Goal: Information Seeking & Learning: Learn about a topic

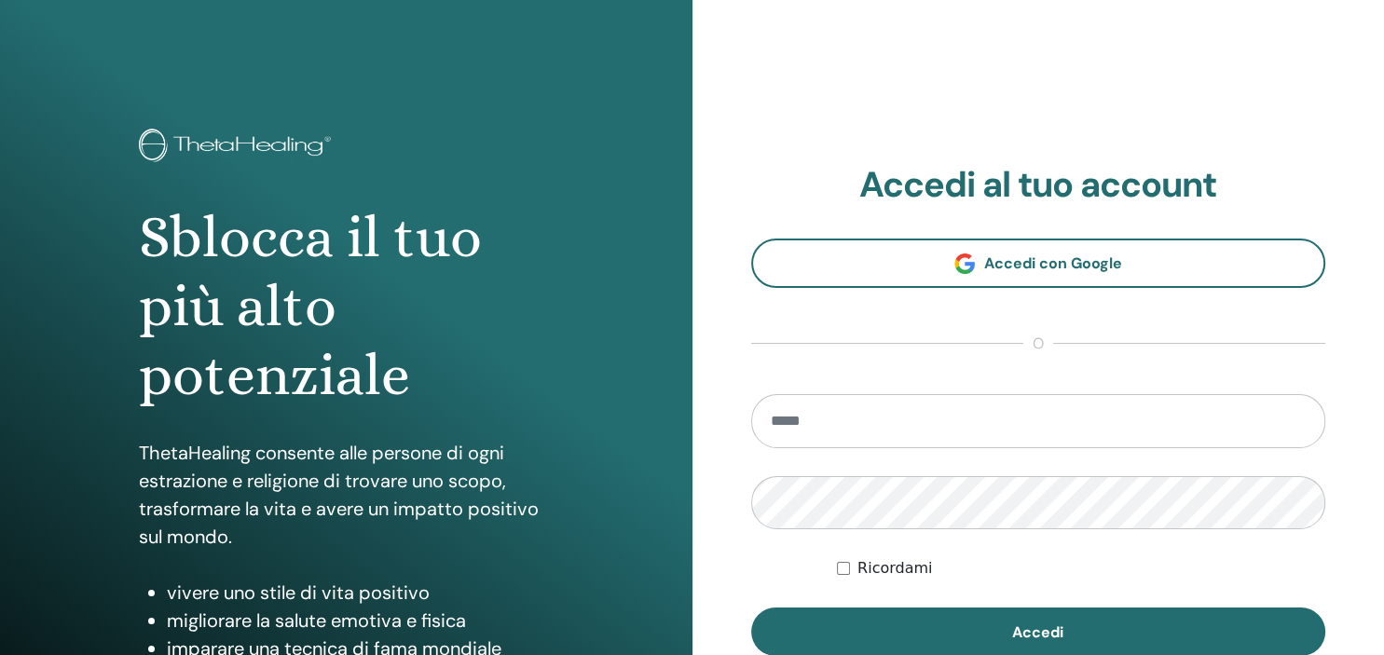
click at [840, 431] on input "email" at bounding box center [1038, 421] width 575 height 54
type input "**********"
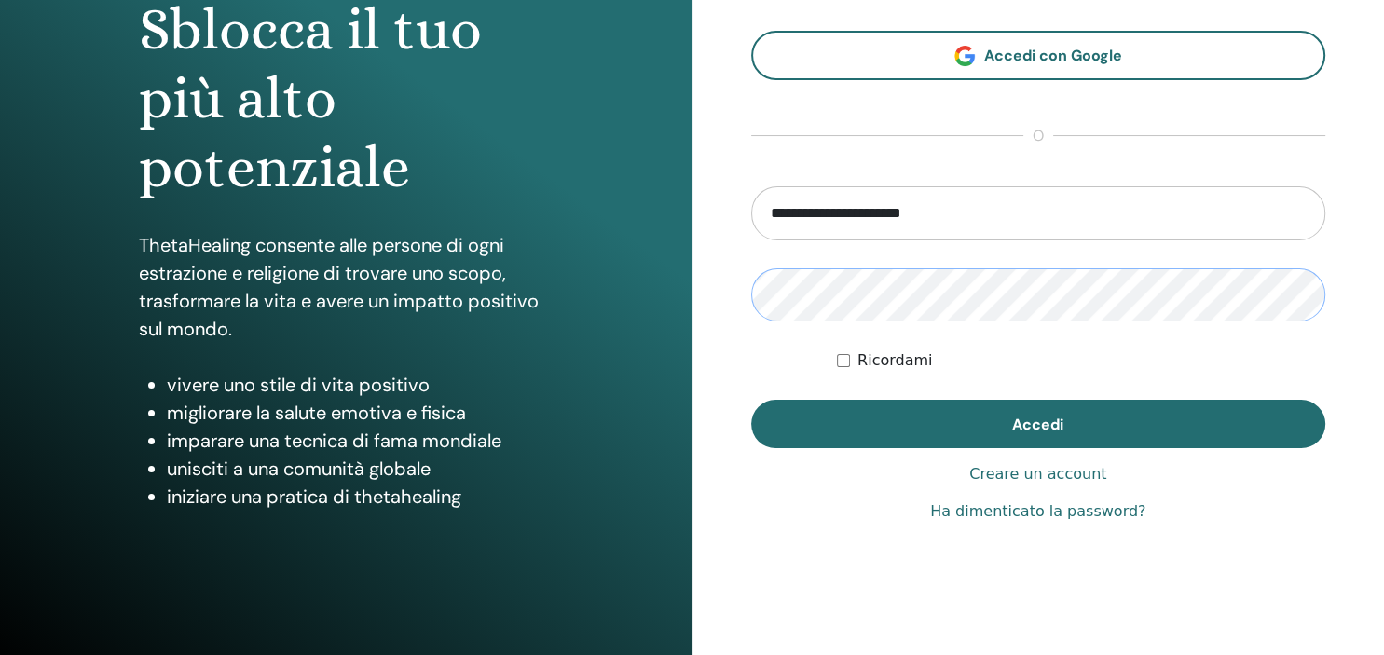
scroll to position [239, 0]
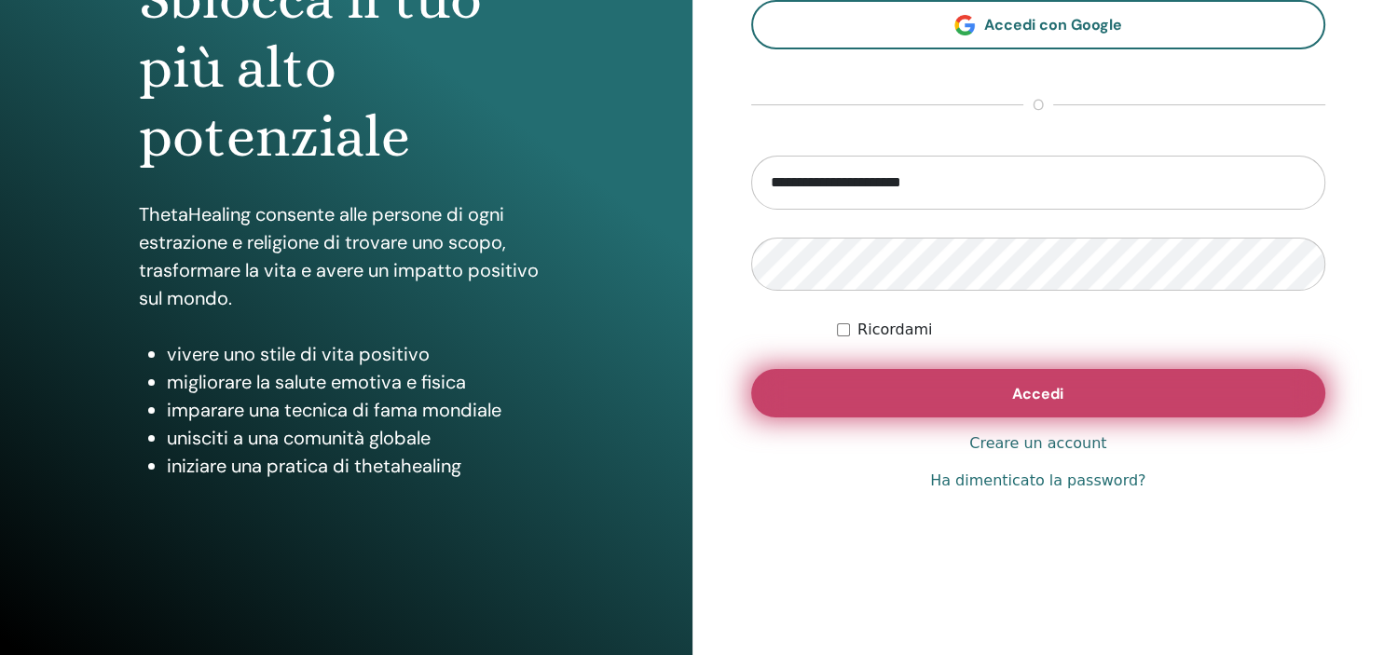
click at [1023, 396] on span "Accedi" at bounding box center [1037, 394] width 51 height 20
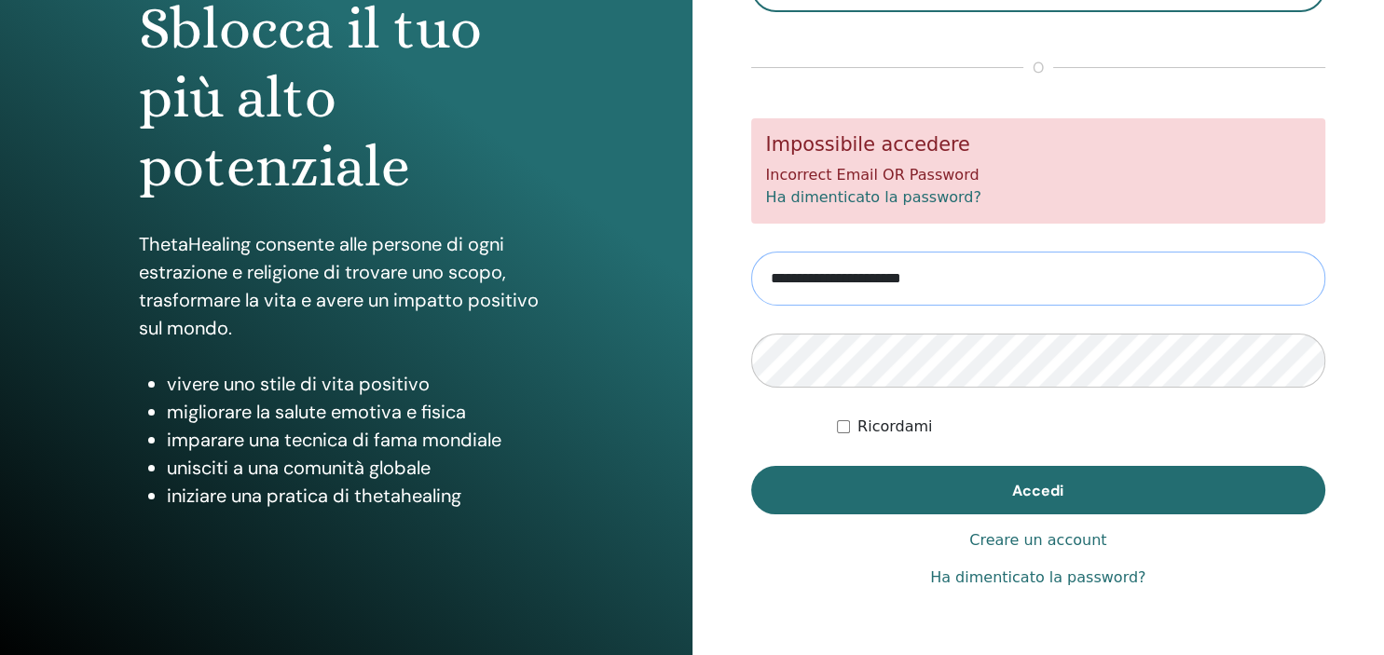
scroll to position [239, 0]
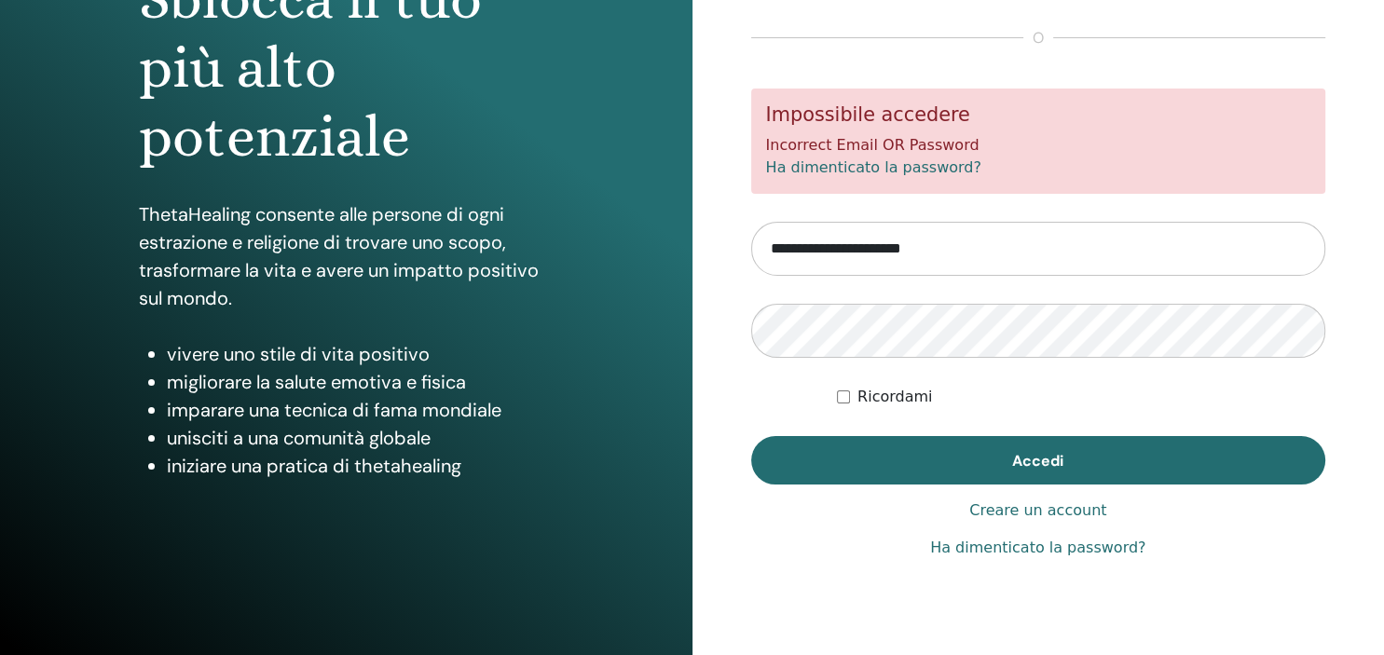
click at [1025, 549] on link "Ha dimenticato la password?" at bounding box center [1037, 548] width 215 height 22
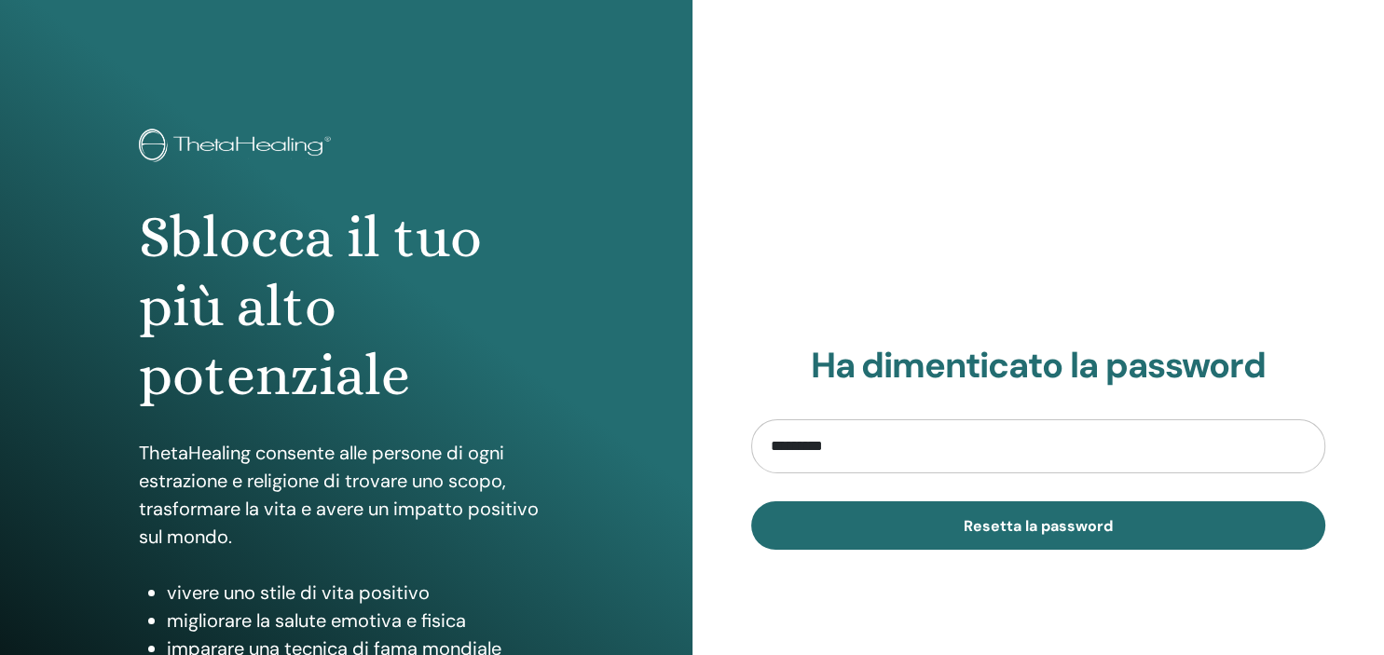
type input "**********"
drag, startPoint x: 853, startPoint y: 449, endPoint x: 700, endPoint y: 442, distance: 153.0
click at [751, 442] on input "**********" at bounding box center [1038, 446] width 575 height 54
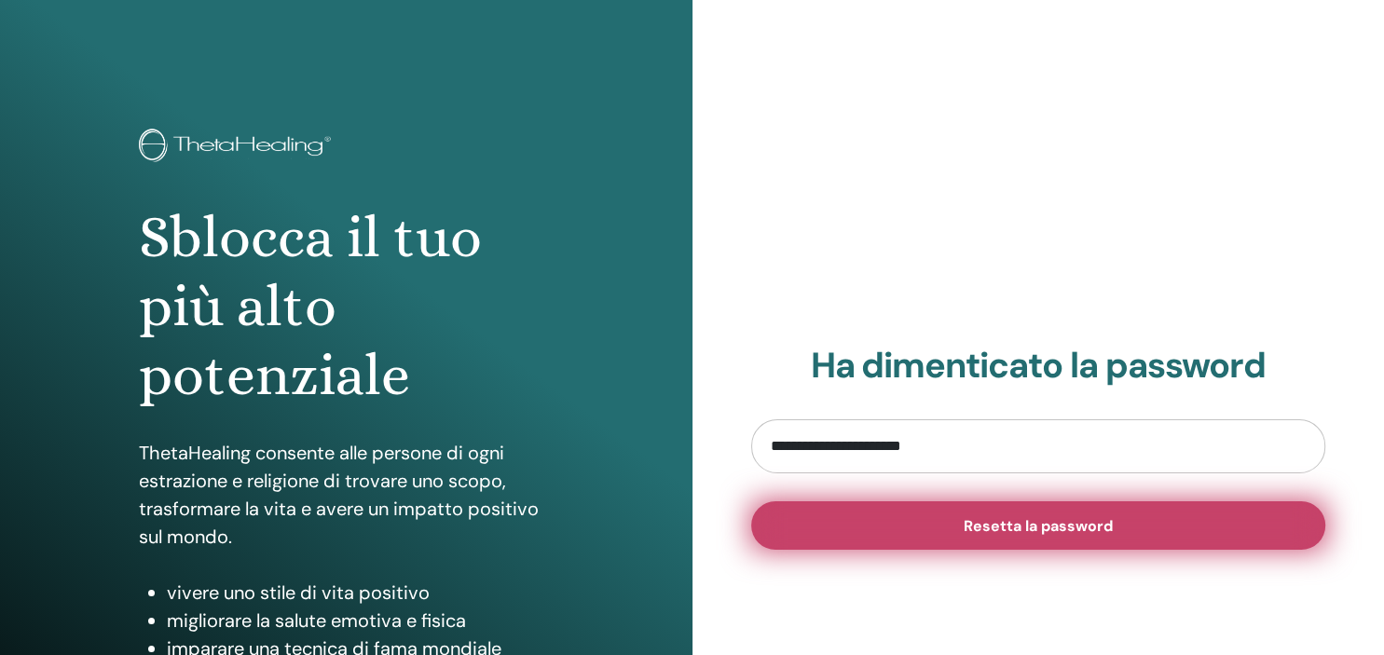
type input "**********"
click at [995, 527] on span "Resetta la password" at bounding box center [1038, 526] width 149 height 20
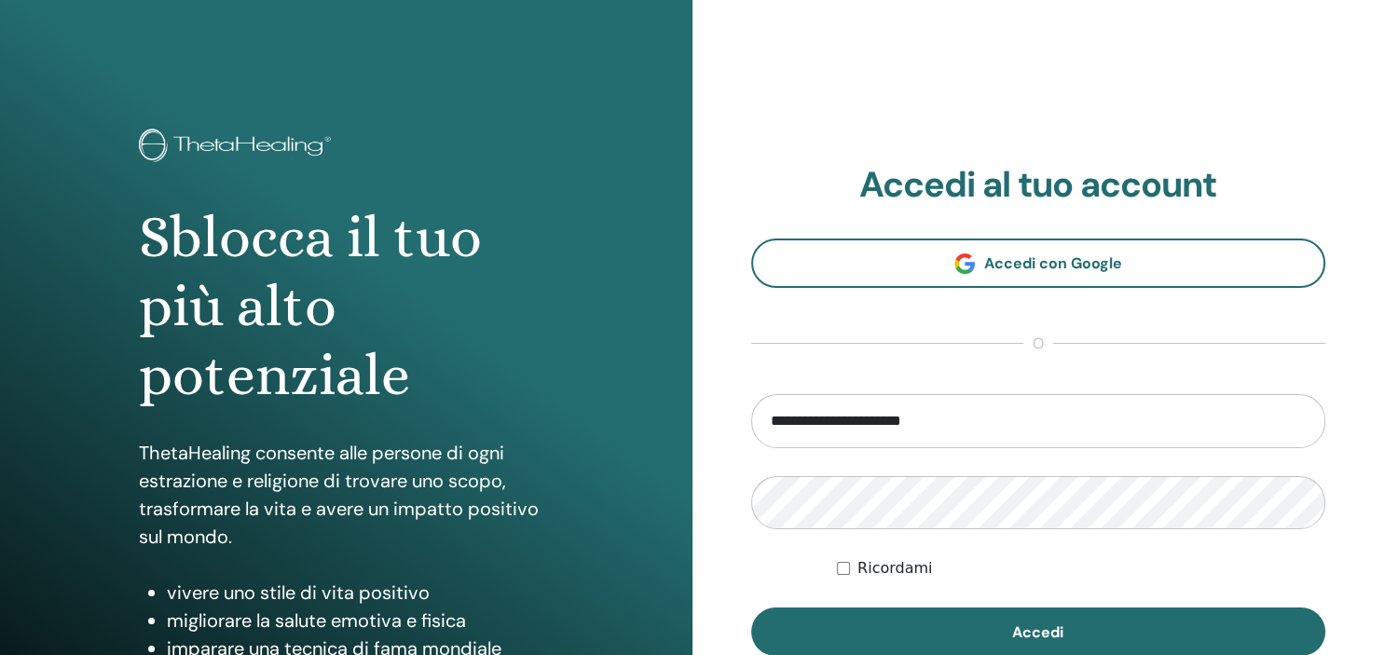
type input "**********"
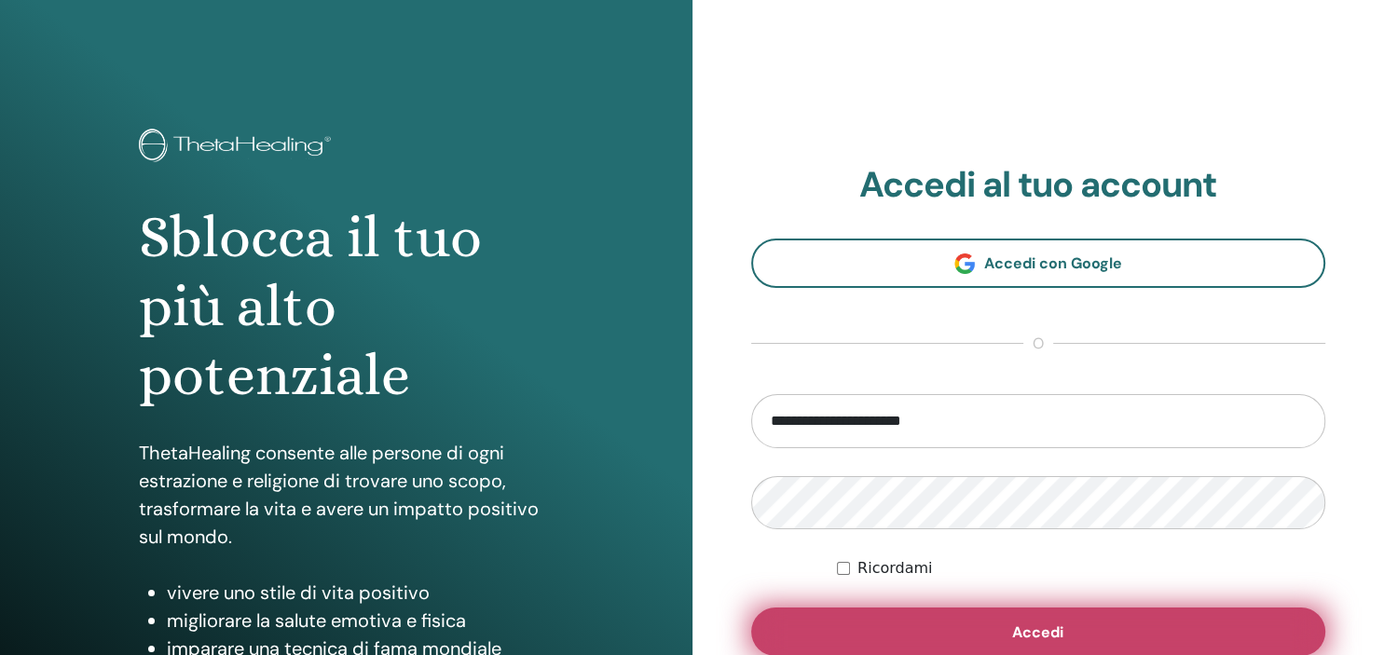
click at [1020, 632] on span "Accedi" at bounding box center [1037, 633] width 51 height 20
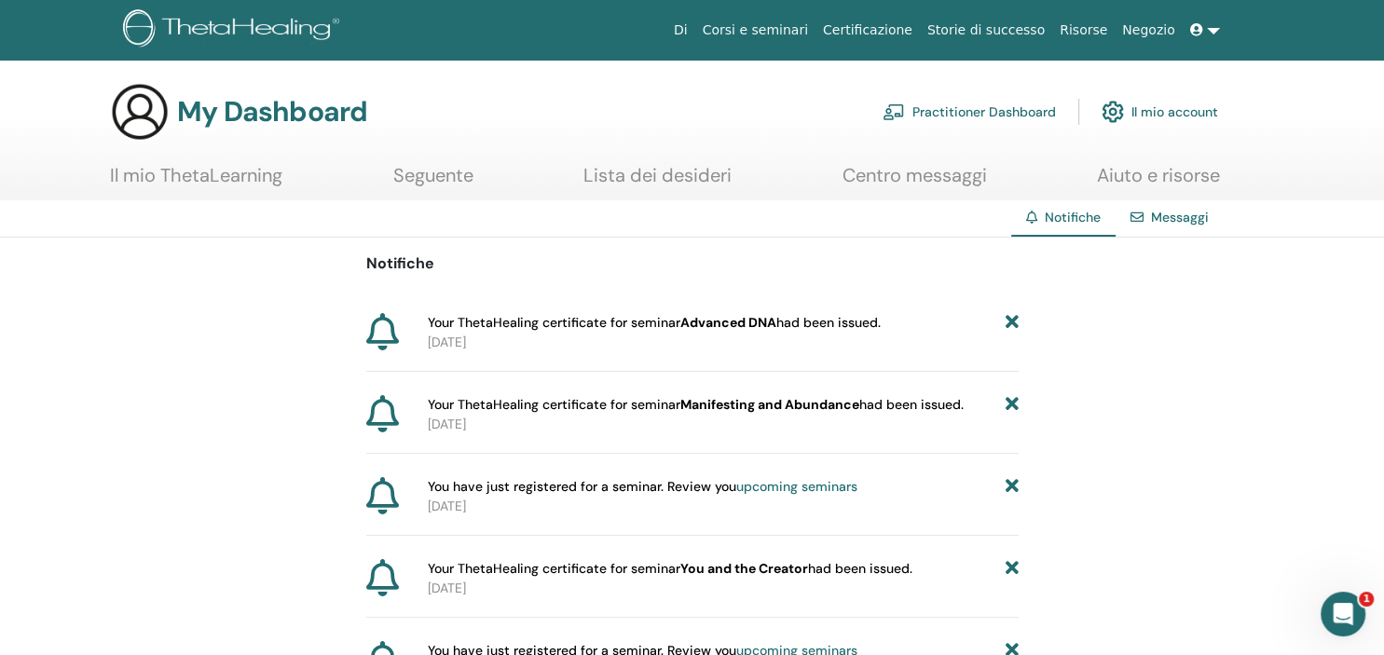
click at [787, 32] on link "Corsi e seminari" at bounding box center [755, 30] width 120 height 34
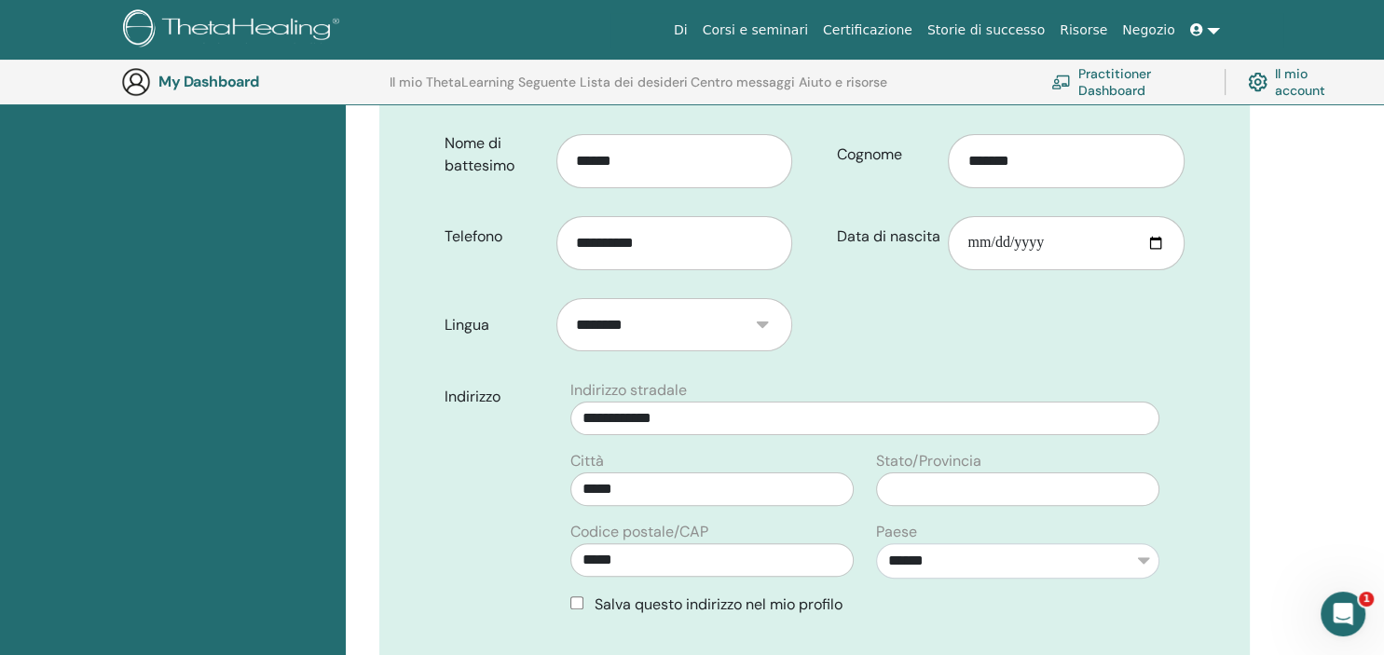
scroll to position [438, 0]
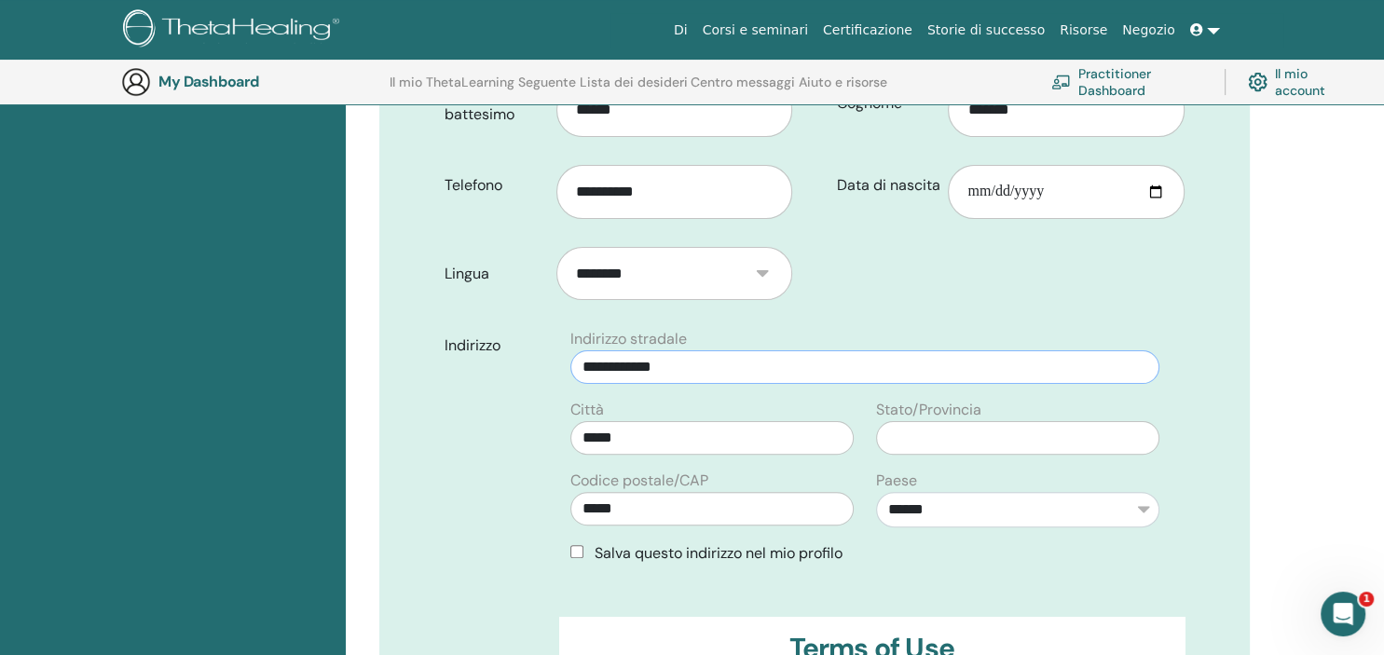
click at [725, 350] on input "**********" at bounding box center [864, 367] width 589 height 34
type input "**********"
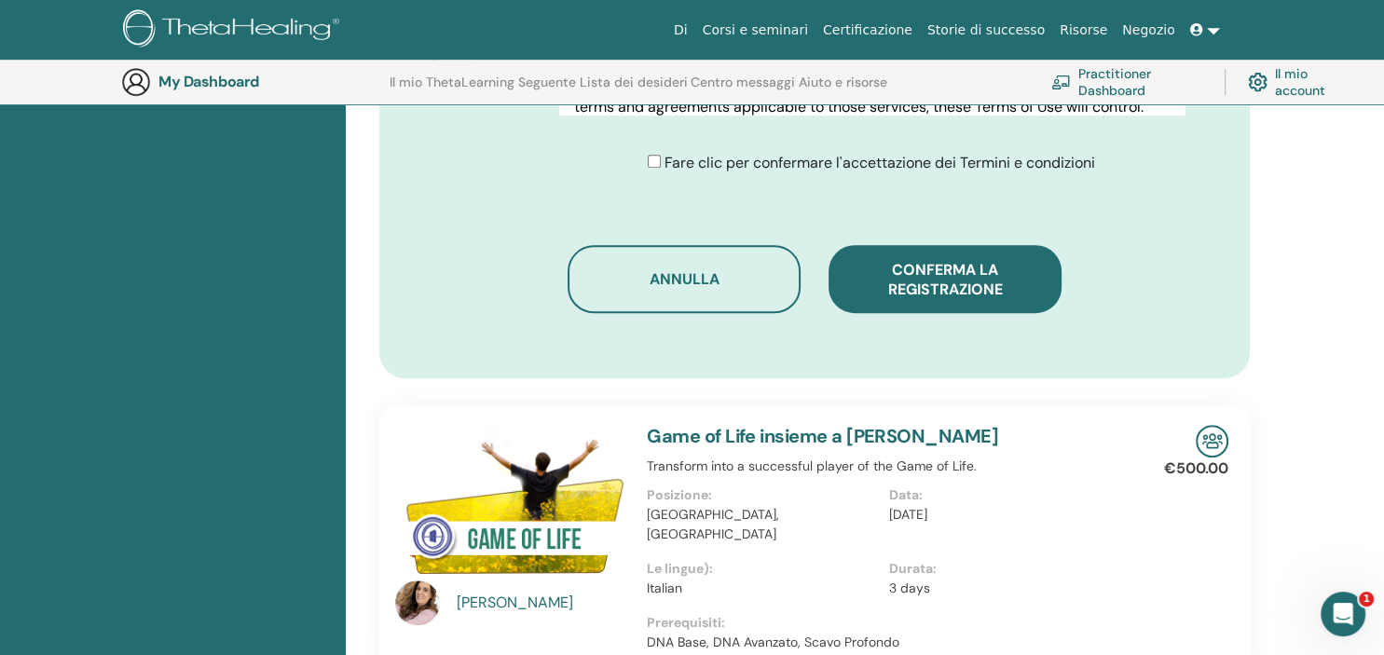
scroll to position [1028, 0]
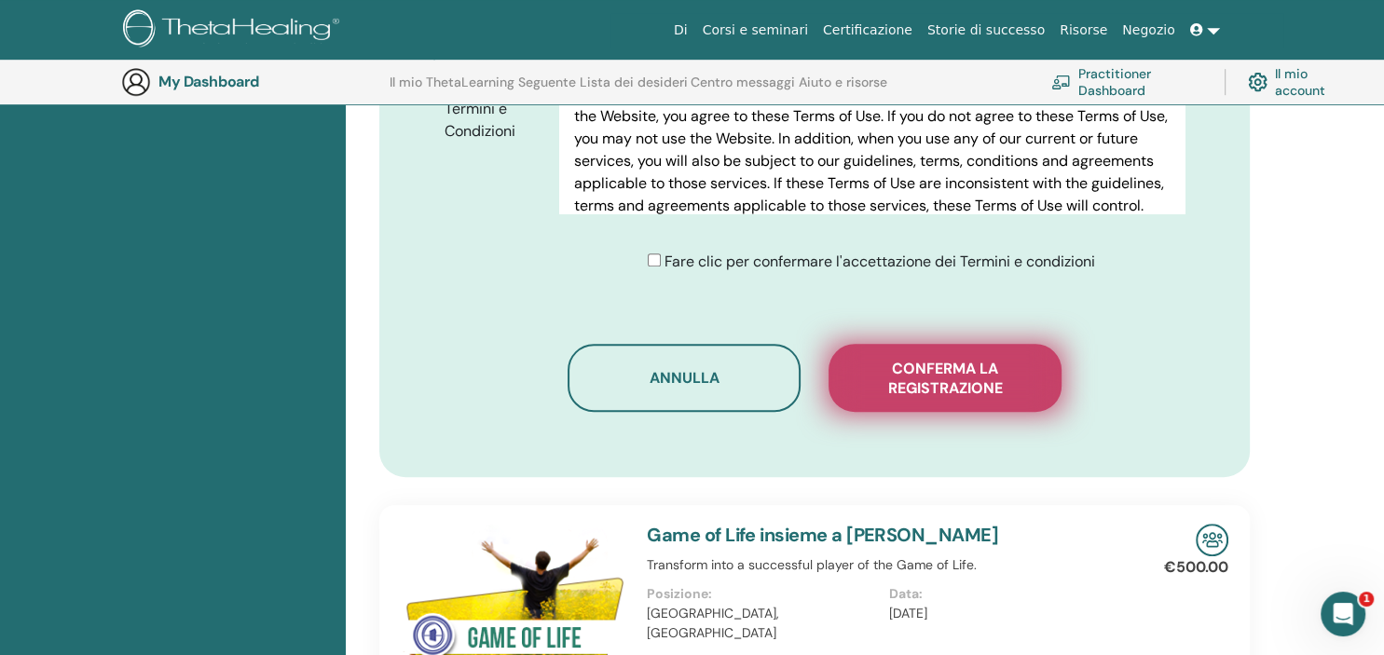
click at [941, 359] on span "Conferma la registrazione" at bounding box center [945, 378] width 186 height 39
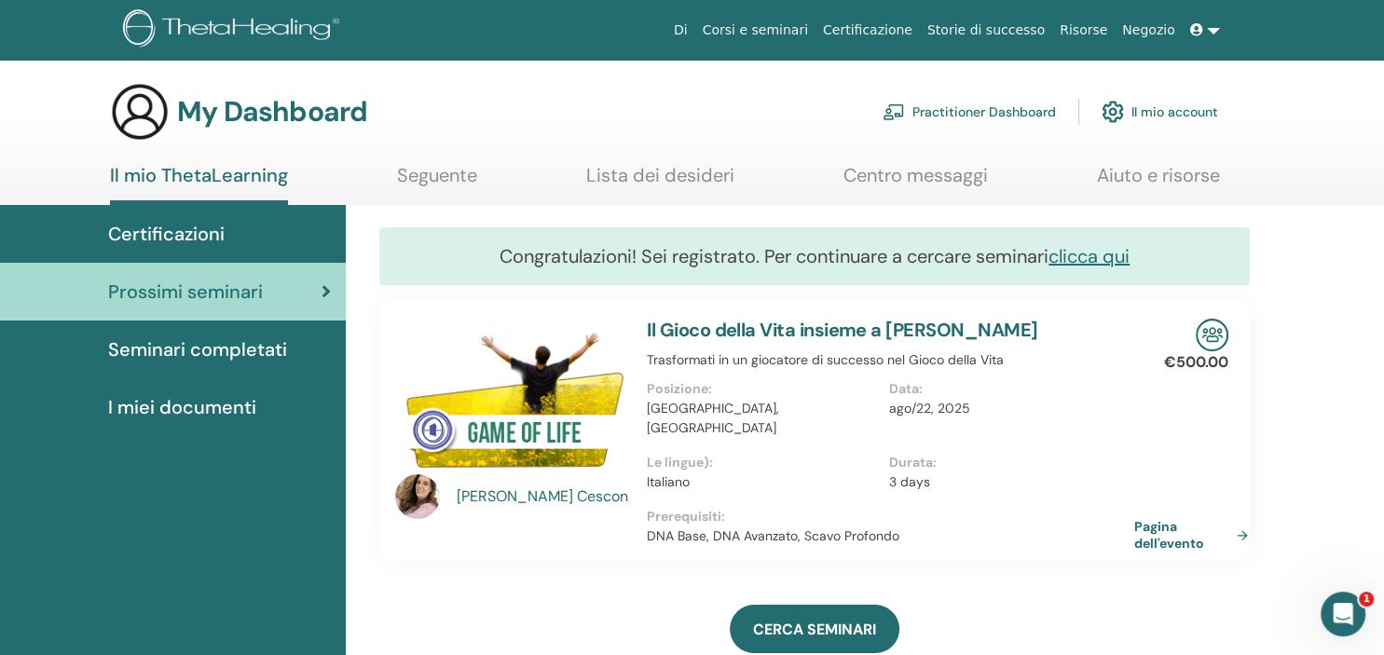
click at [1161, 520] on link "Pagina dell'evento" at bounding box center [1194, 535] width 121 height 34
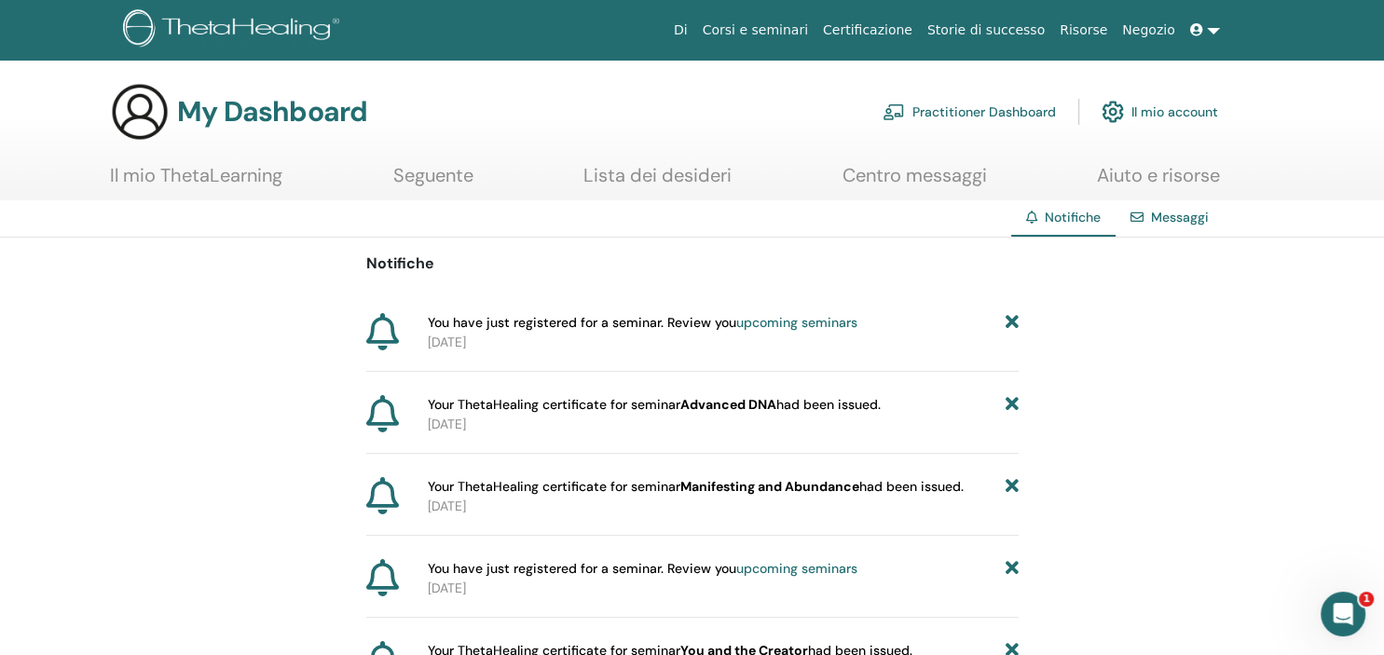
click at [174, 177] on link "Il mio ThetaLearning" at bounding box center [196, 182] width 172 height 36
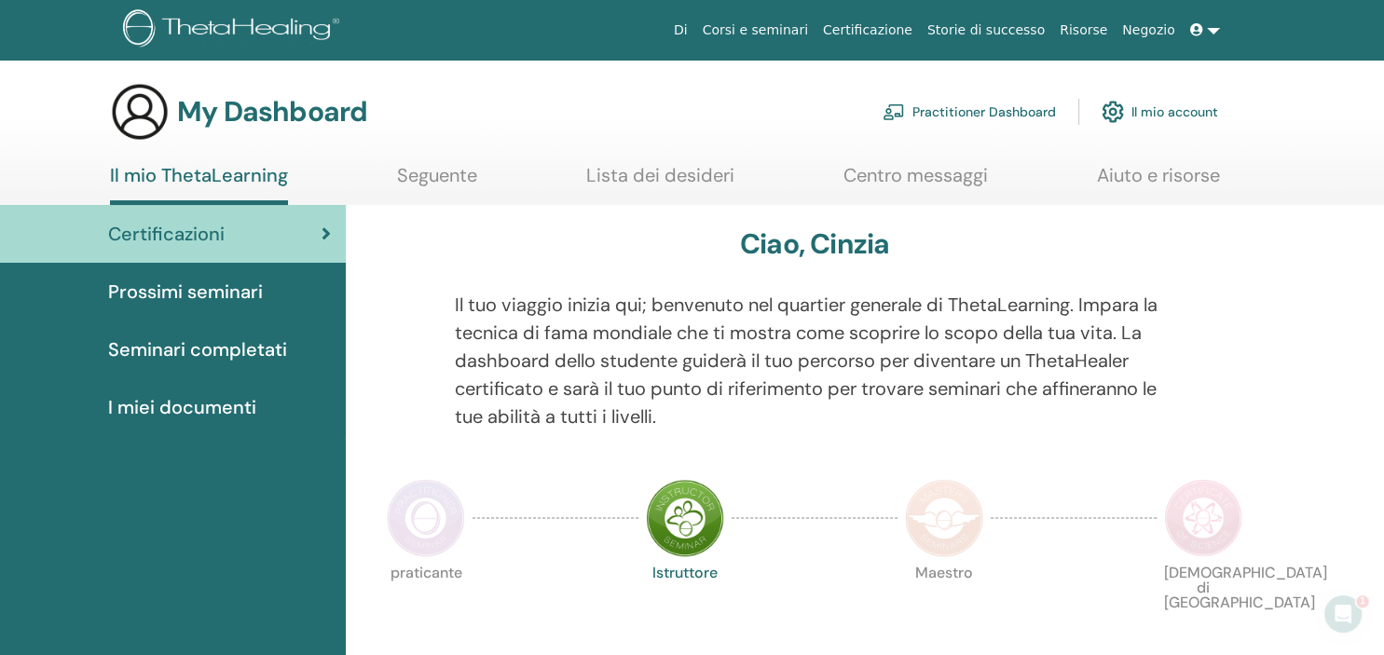
click at [213, 230] on span "Certificazioni" at bounding box center [166, 234] width 116 height 28
click at [249, 354] on span "Seminari completati" at bounding box center [197, 349] width 179 height 28
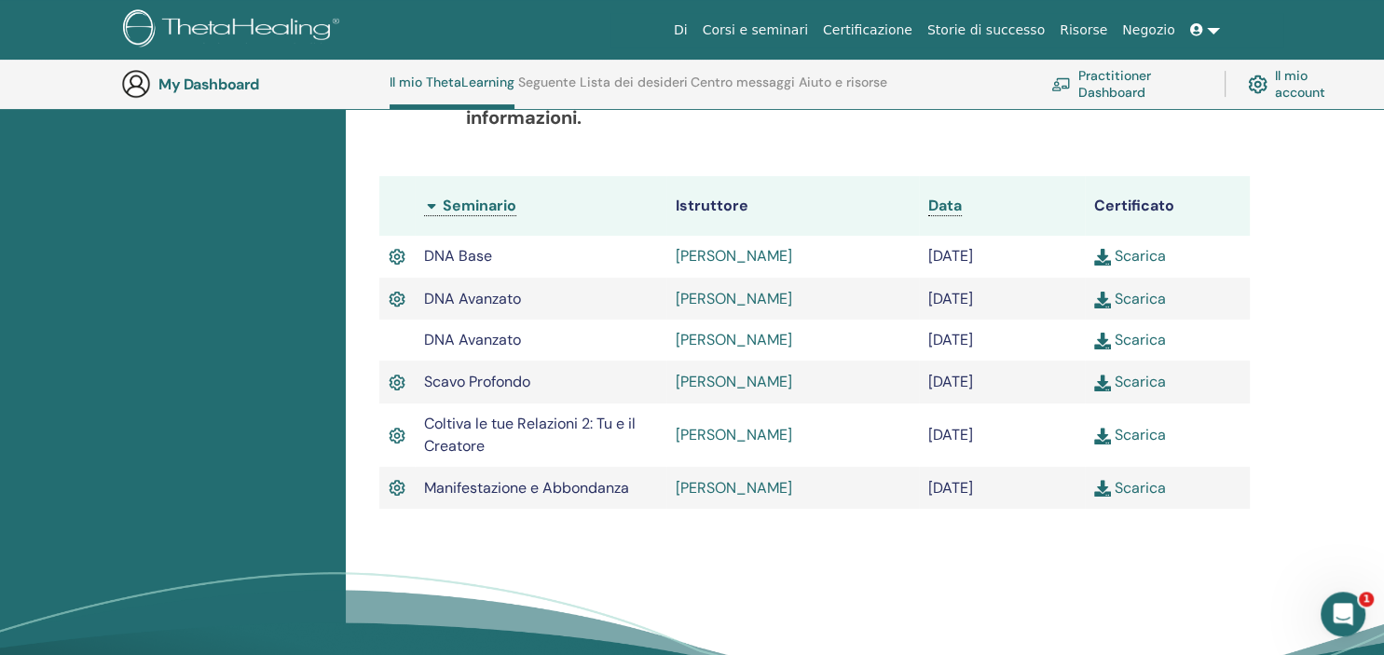
scroll to position [541, 0]
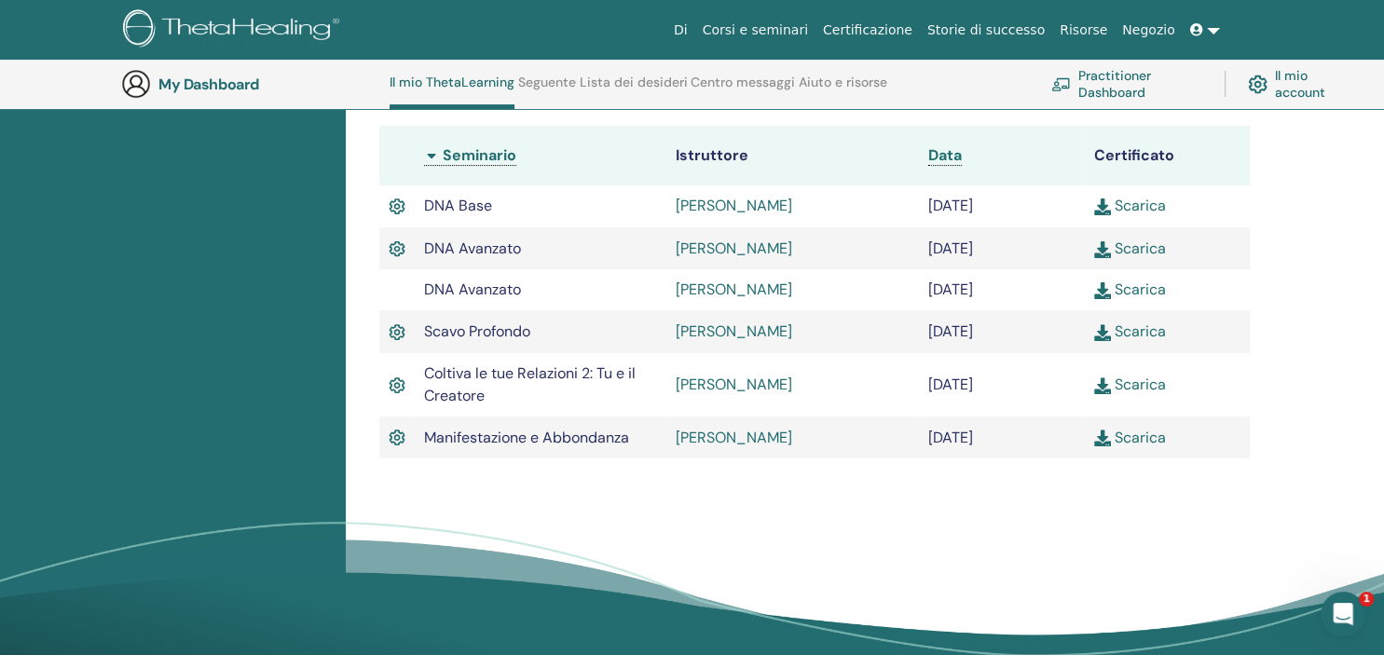
click at [1141, 439] on link "Scarica" at bounding box center [1130, 438] width 72 height 20
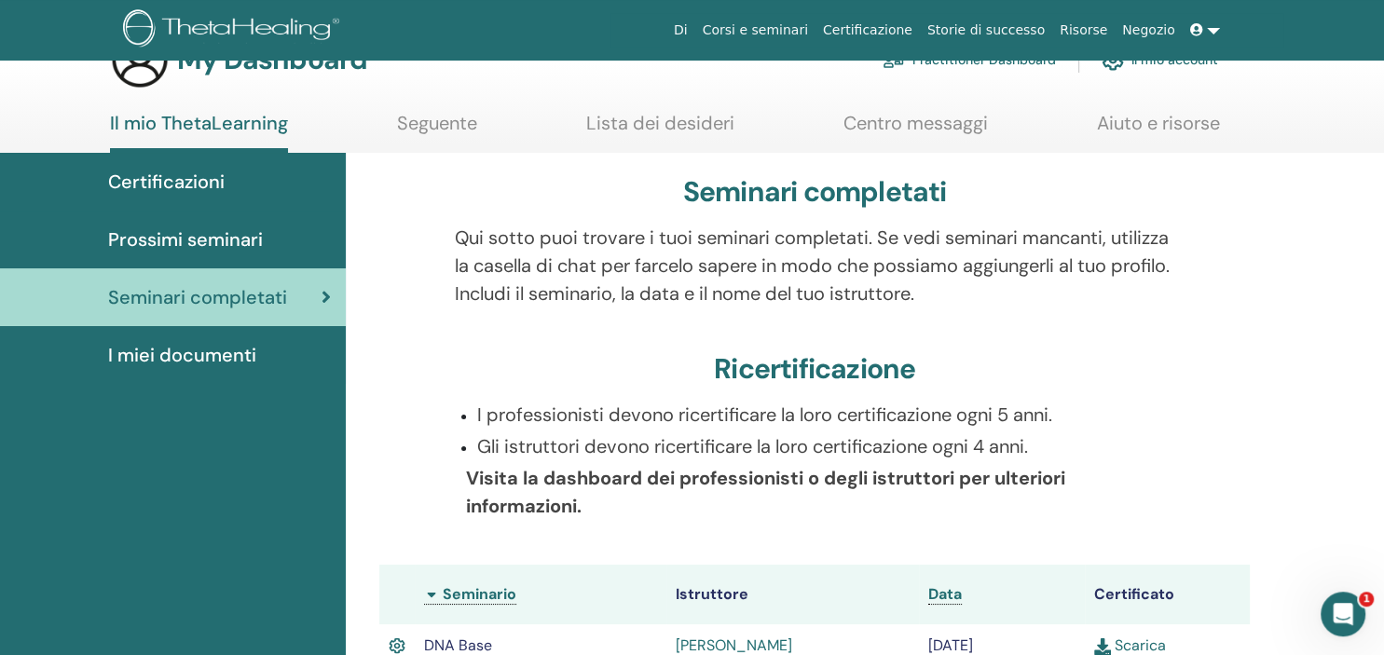
scroll to position [0, 0]
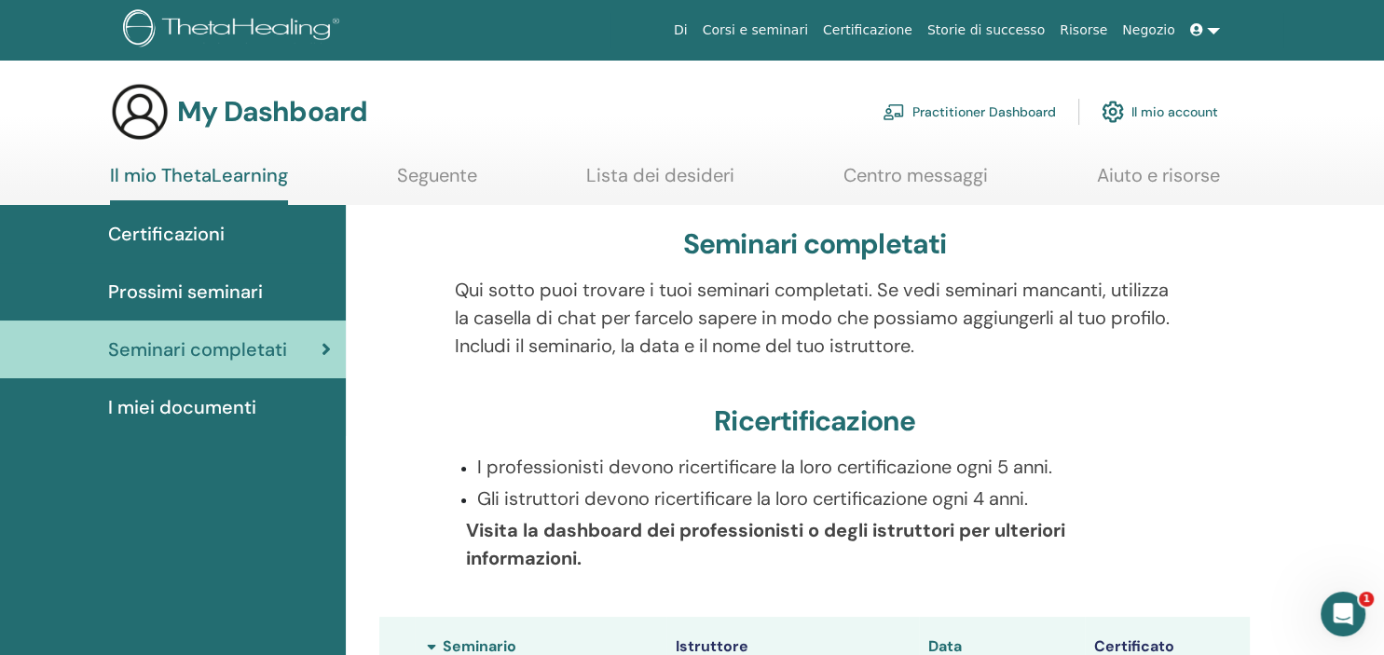
click at [176, 405] on span "I miei documenti" at bounding box center [182, 407] width 148 height 28
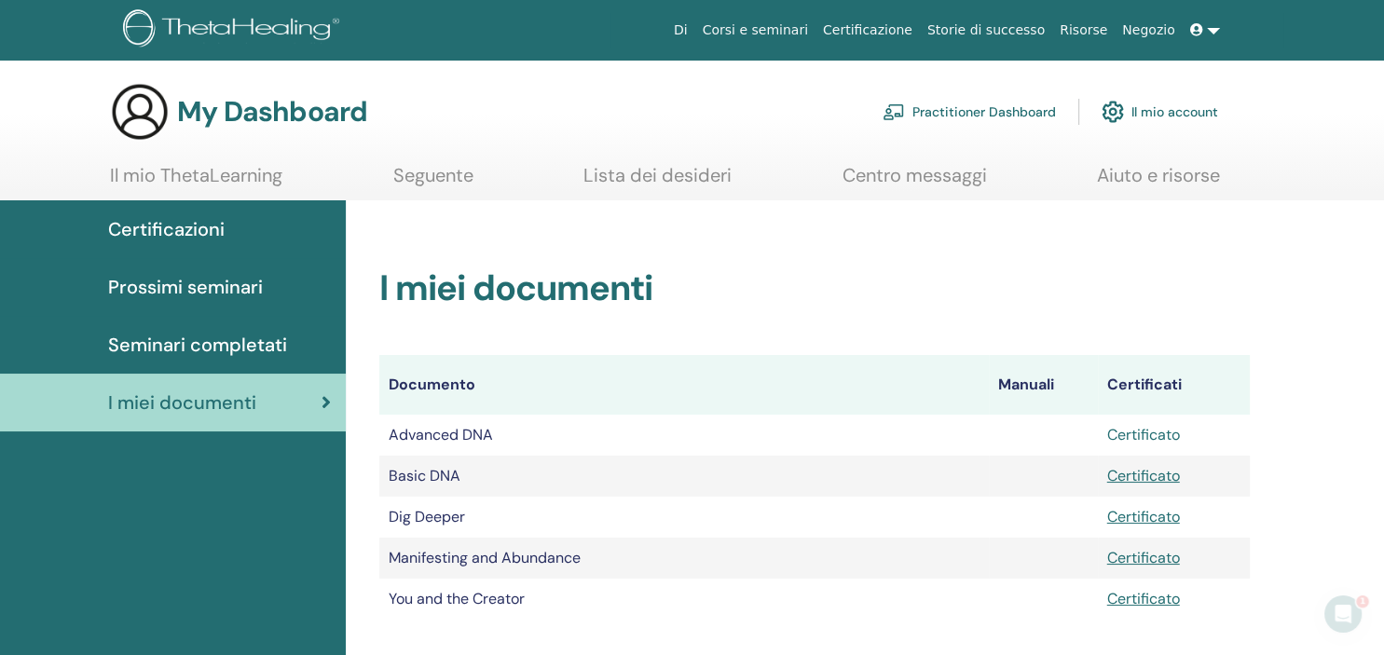
click at [1154, 441] on link "Certificato" at bounding box center [1143, 435] width 73 height 20
click at [145, 288] on span "Prossimi seminari" at bounding box center [185, 287] width 155 height 28
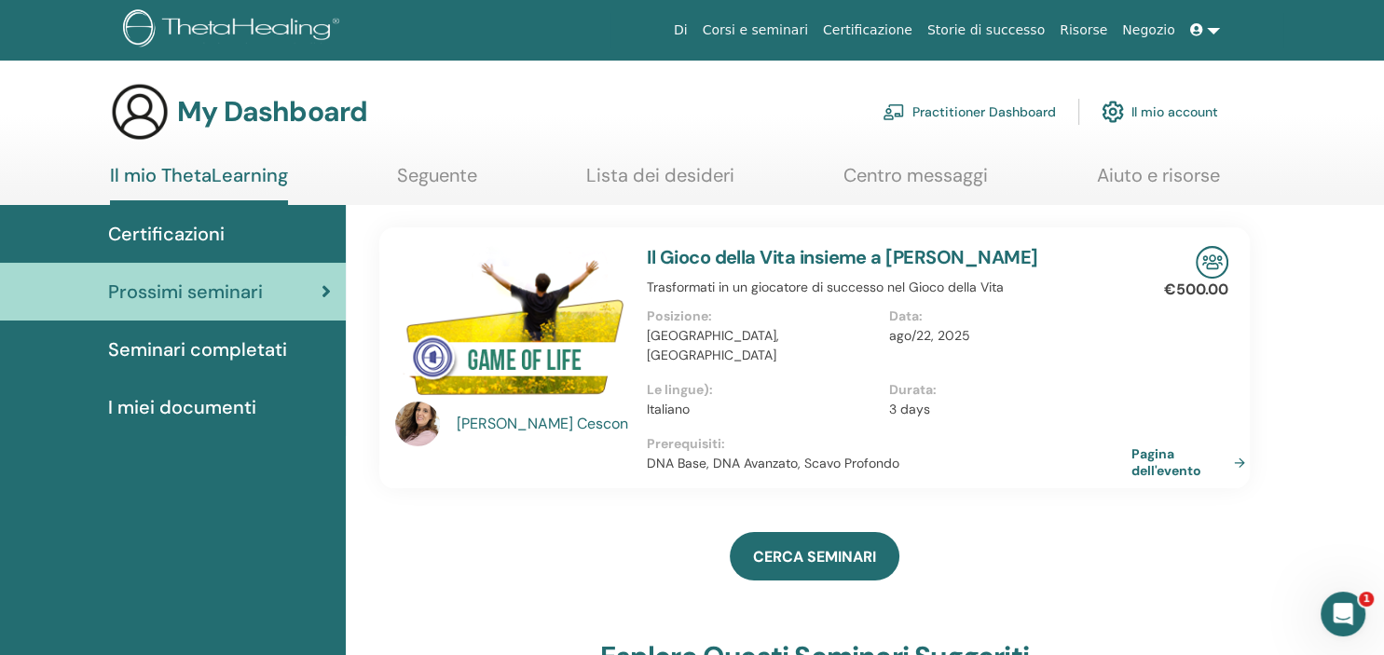
click at [171, 239] on span "Certificazioni" at bounding box center [166, 234] width 116 height 28
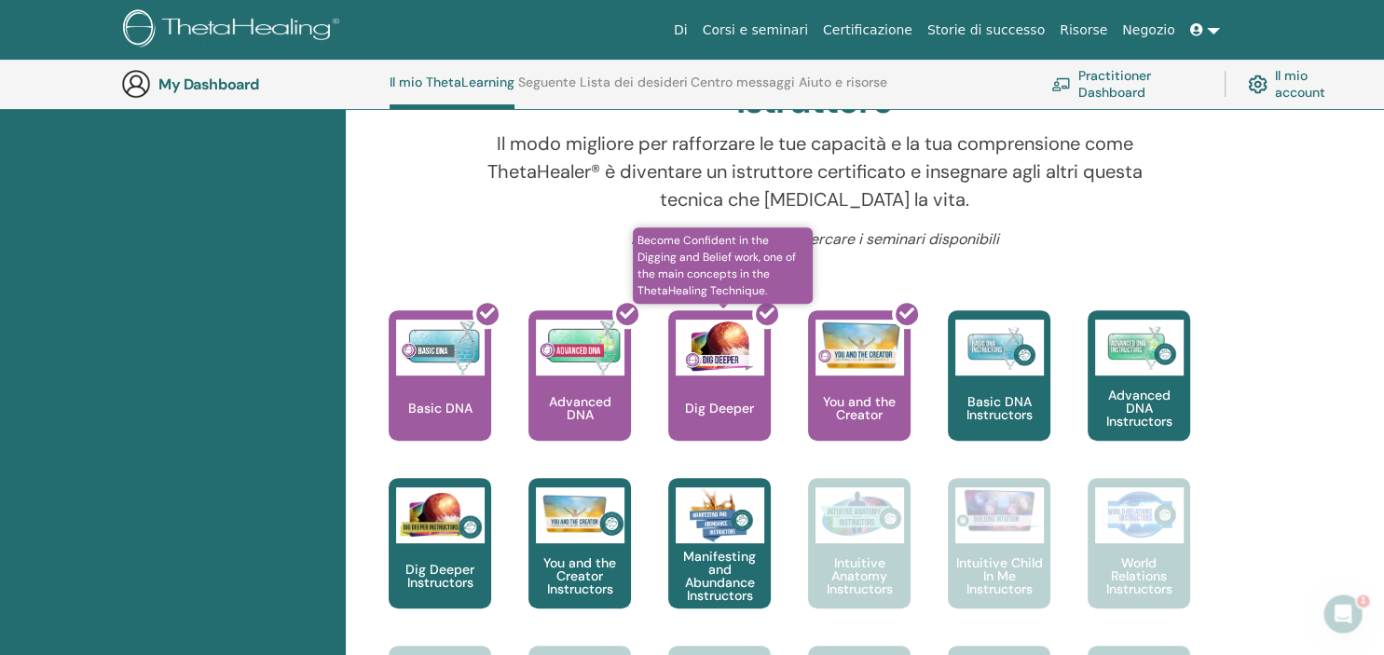
scroll to position [344, 0]
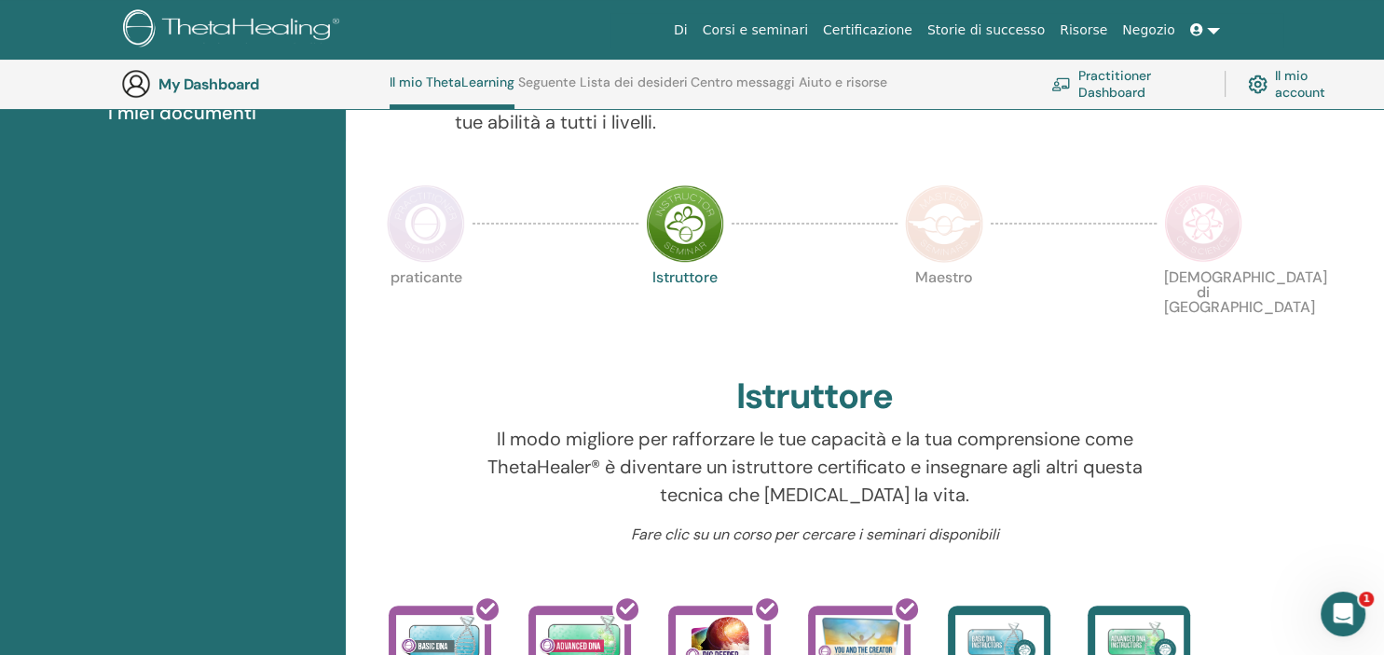
click at [423, 223] on img at bounding box center [426, 224] width 78 height 78
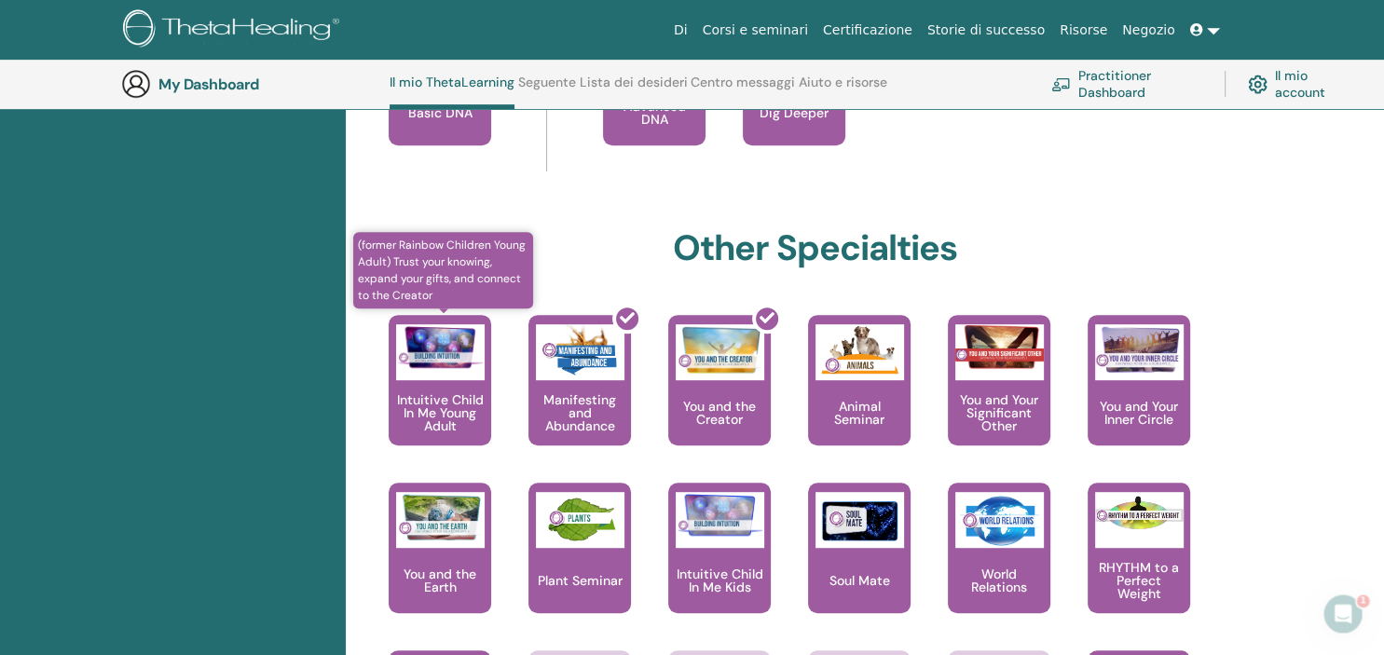
scroll to position [245, 0]
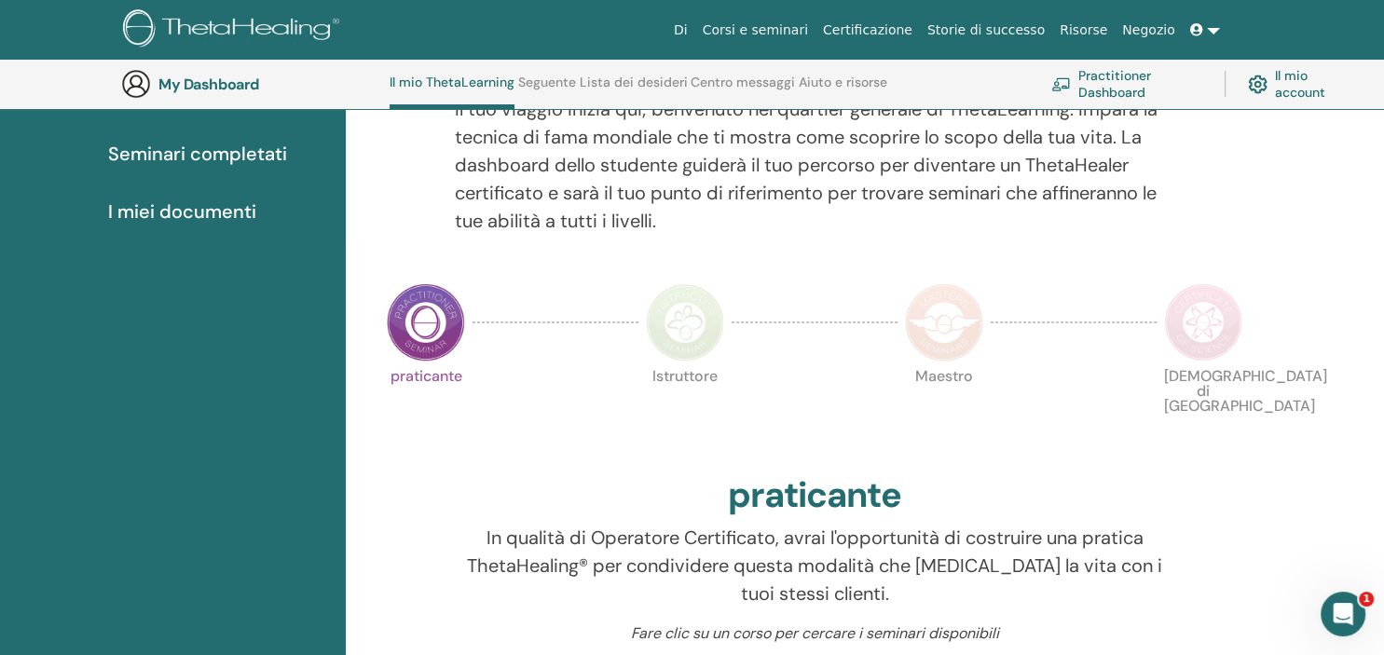
click at [703, 327] on img at bounding box center [685, 322] width 78 height 78
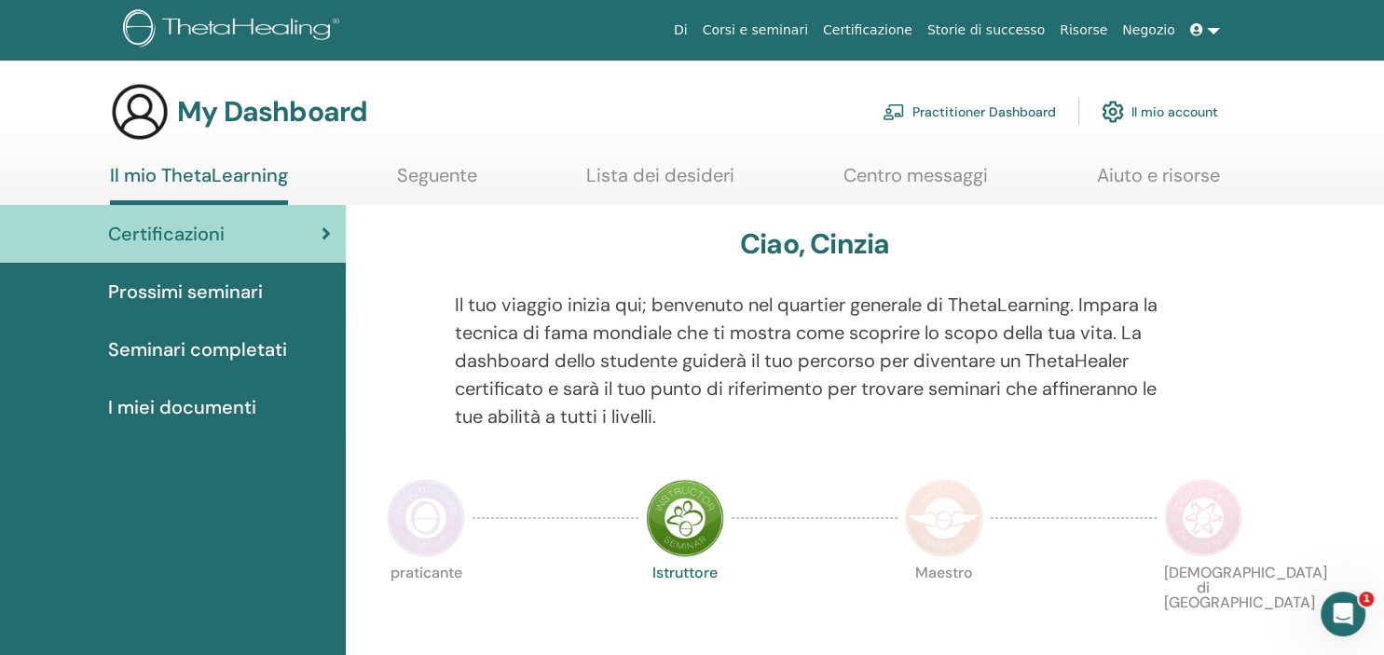
click at [424, 531] on img at bounding box center [426, 518] width 78 height 78
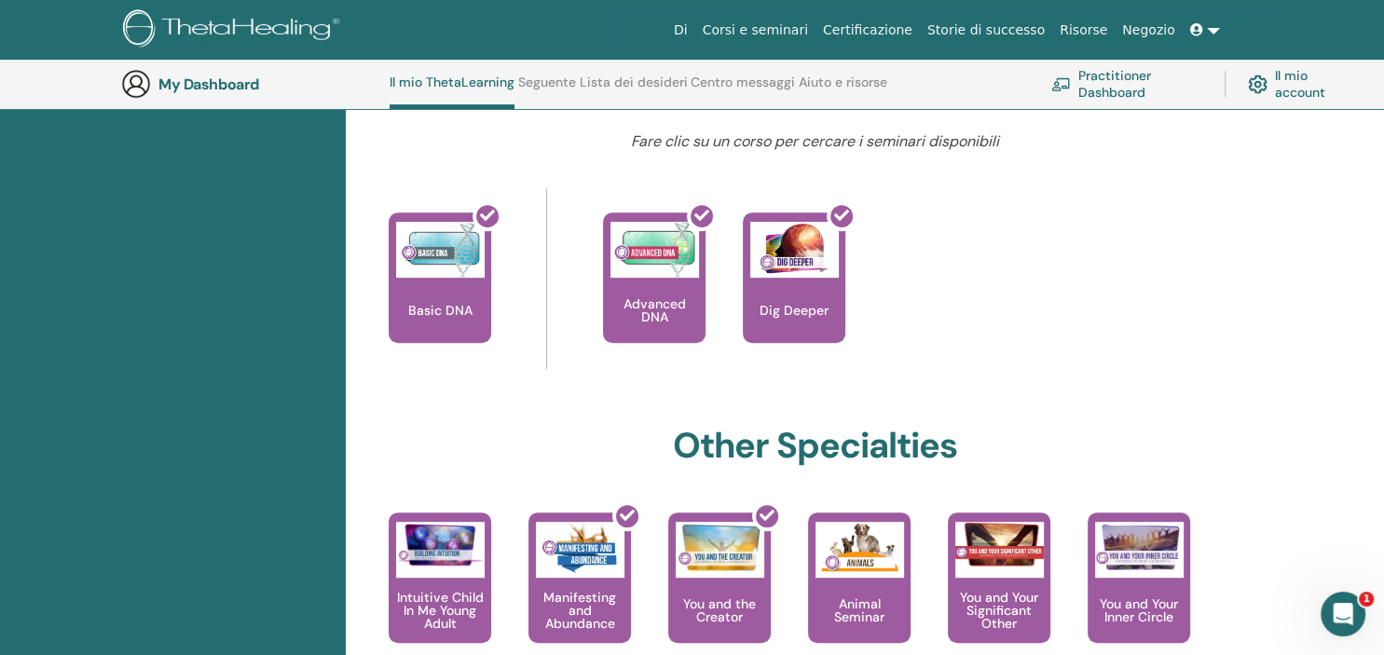
scroll to position [245, 0]
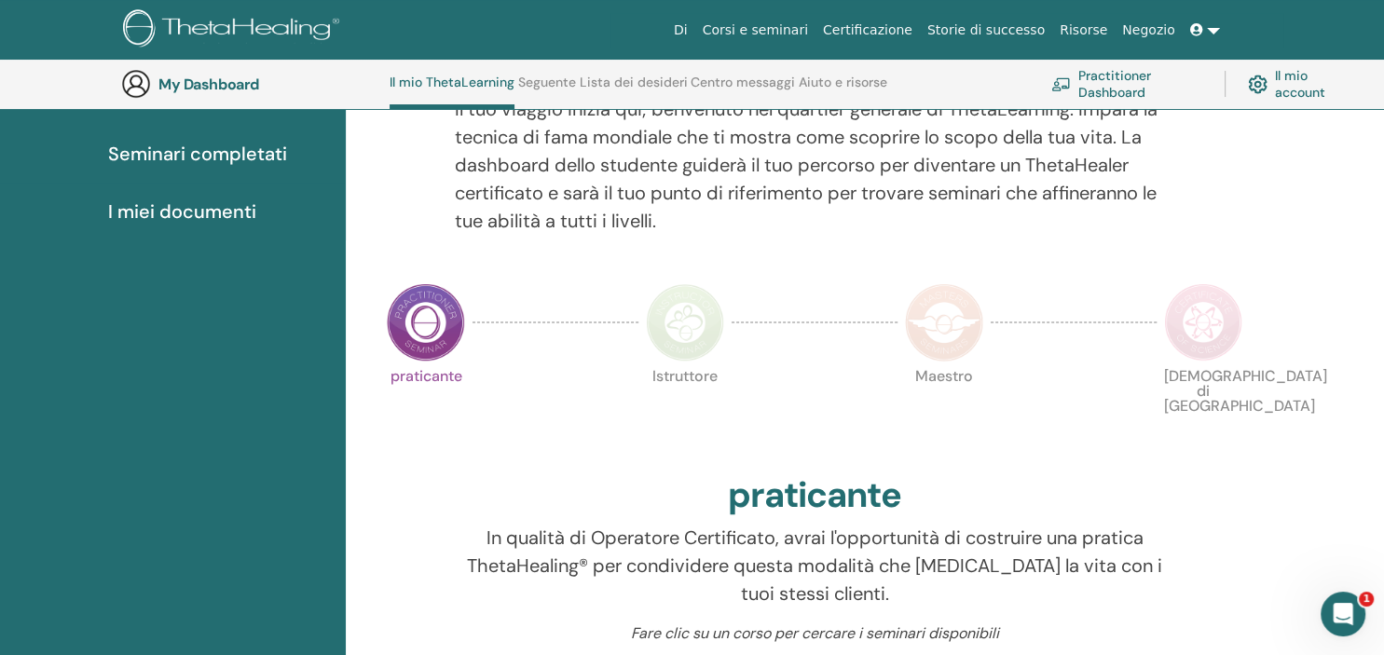
click at [695, 326] on img at bounding box center [685, 322] width 78 height 78
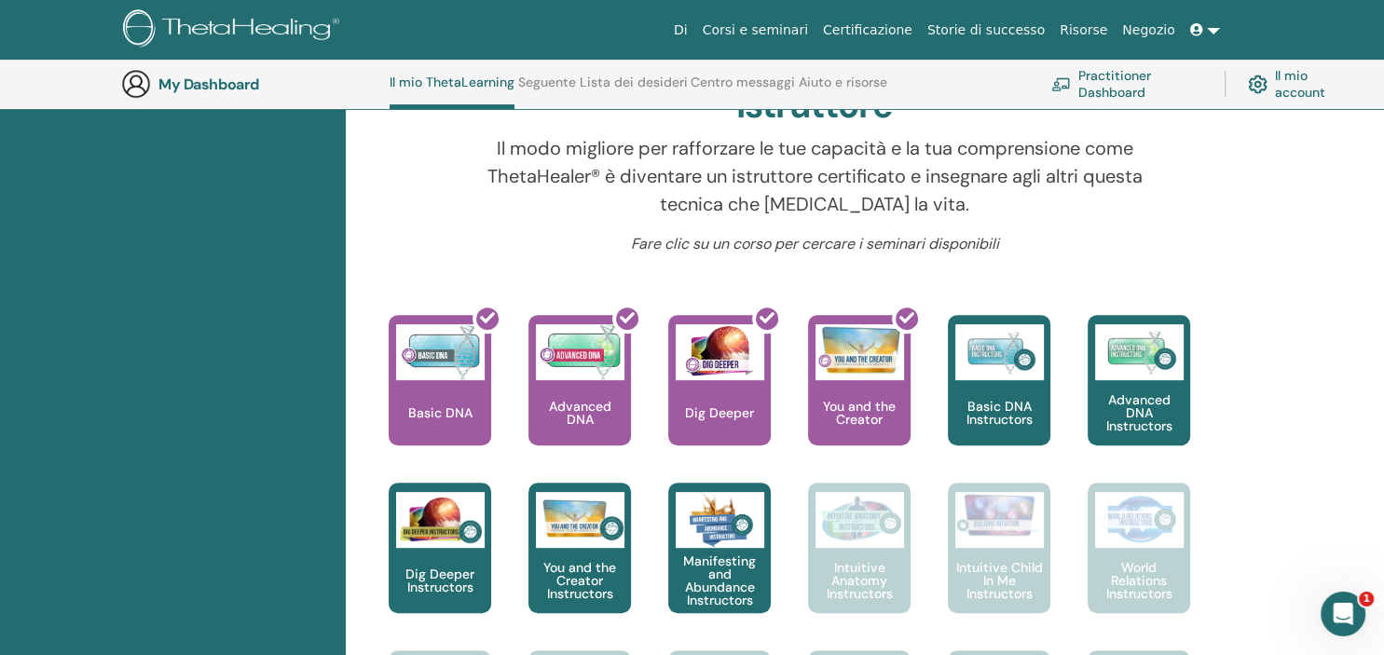
scroll to position [639, 0]
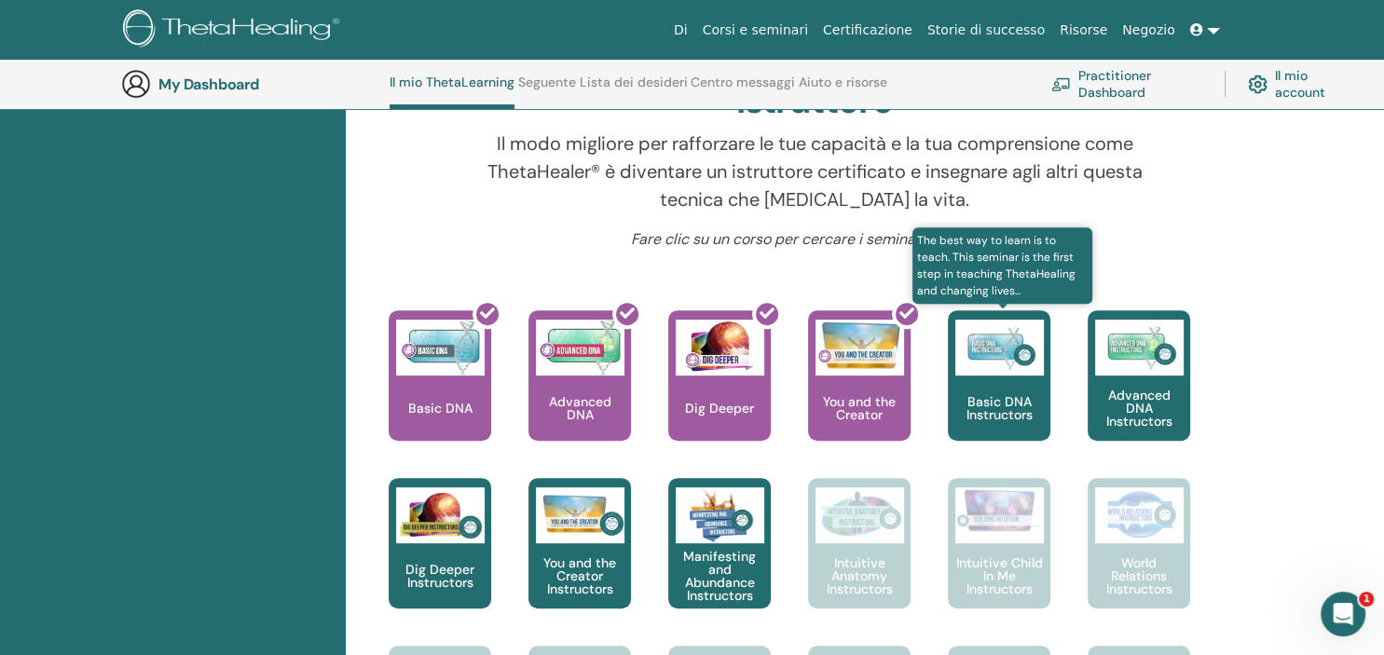
click at [997, 388] on div "Basic DNA Instructors" at bounding box center [999, 375] width 103 height 130
